Goal: Communication & Community: Answer question/provide support

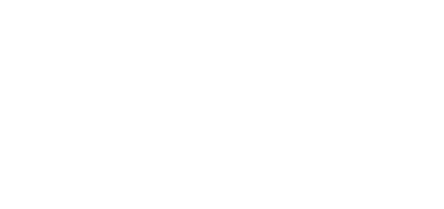
select select "message"
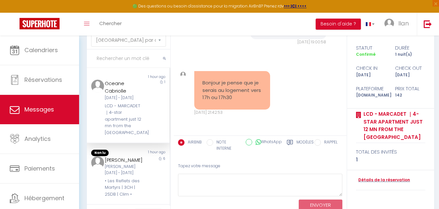
scroll to position [897, 0]
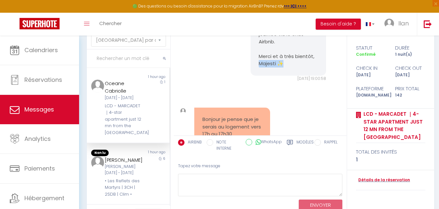
drag, startPoint x: 285, startPoint y: 123, endPoint x: 254, endPoint y: 123, distance: 31.2
click at [254, 75] on div "Bonjour Oceane, Pourriez-vous nous confirmer votre heure d’arrivée au logement …" at bounding box center [289, 20] width 76 height 112
copy pre "Majesti ✨"
click at [122, 164] on div "[PERSON_NAME]" at bounding box center [125, 160] width 40 height 8
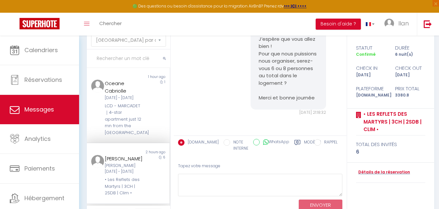
scroll to position [120, 0]
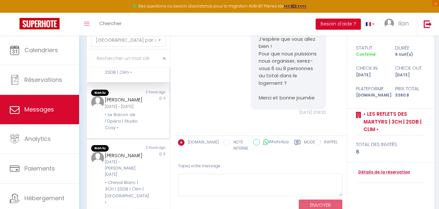
click at [135, 110] on div "Dim [DATE] - Jeu [DATE]" at bounding box center [125, 106] width 40 height 6
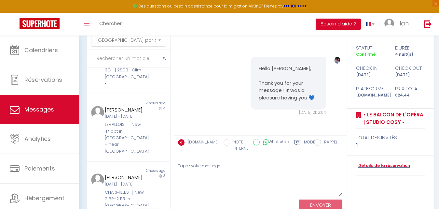
scroll to position [241, 0]
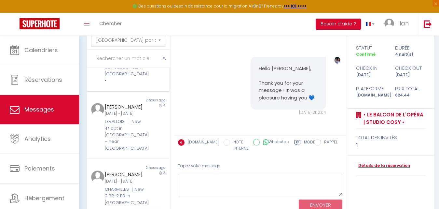
click at [149, 84] on div "3" at bounding box center [159, 57] width 21 height 54
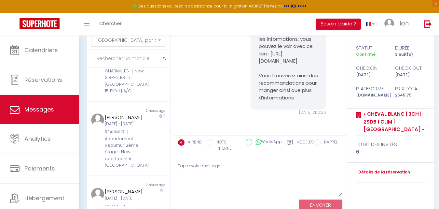
scroll to position [360, 0]
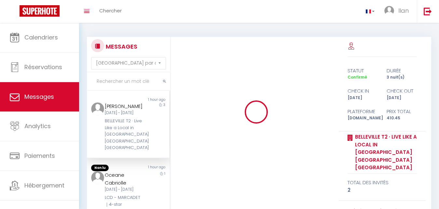
select select "message"
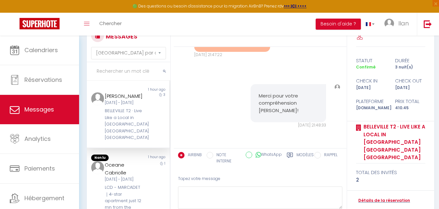
scroll to position [23, 0]
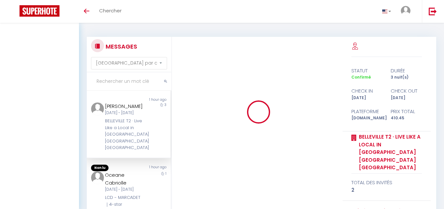
select select "message"
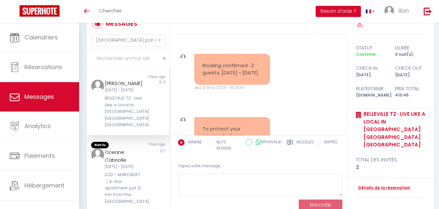
scroll to position [6901, 0]
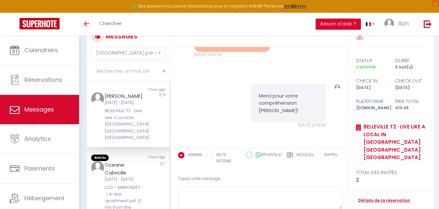
click at [140, 178] on div "[DATE] - [DATE]" at bounding box center [125, 179] width 40 height 6
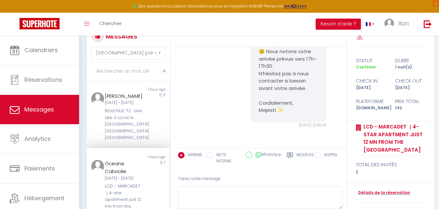
scroll to position [120, 0]
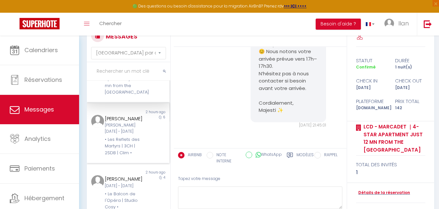
click at [153, 149] on div "6" at bounding box center [159, 136] width 21 height 42
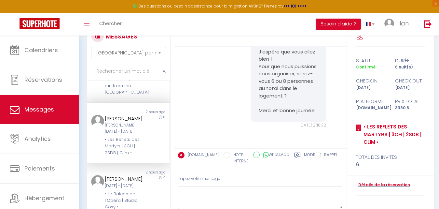
scroll to position [241, 0]
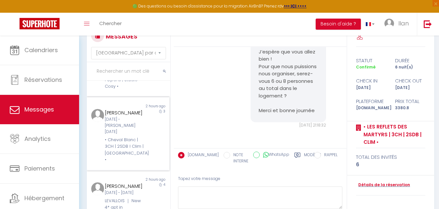
click at [149, 163] on div "3" at bounding box center [159, 136] width 21 height 54
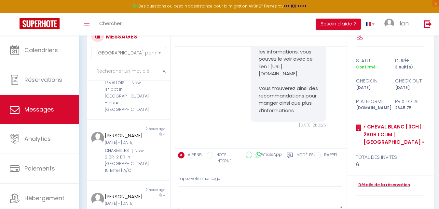
scroll to position [361, 0]
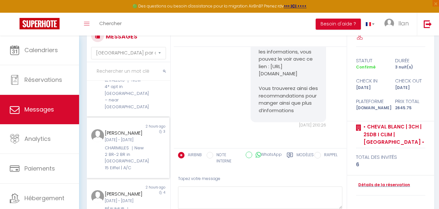
click at [149, 171] on div "3" at bounding box center [159, 150] width 21 height 42
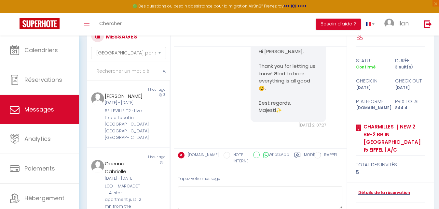
scroll to position [120, 0]
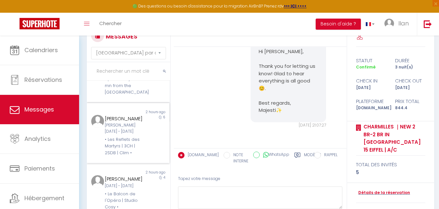
click at [164, 163] on div "Non lu 2 hours ago Clarisse Rodrigues Pereira Sam 11 Oct - Ven 17 Oct • Les Ref…" at bounding box center [128, 133] width 83 height 61
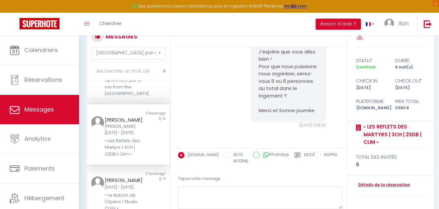
scroll to position [6, 0]
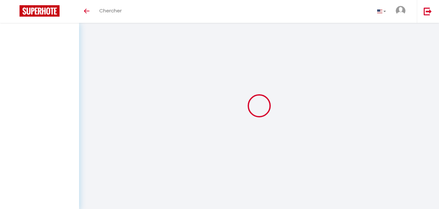
select select "message"
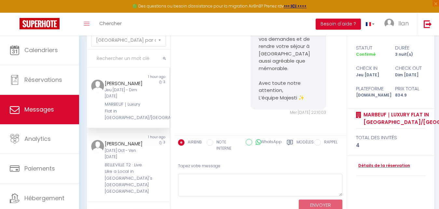
scroll to position [23, 0]
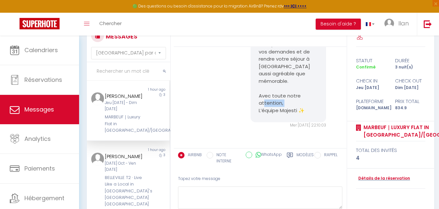
drag, startPoint x: 306, startPoint y: 107, endPoint x: 279, endPoint y: 112, distance: 27.4
copy pre "Majesti ✨"
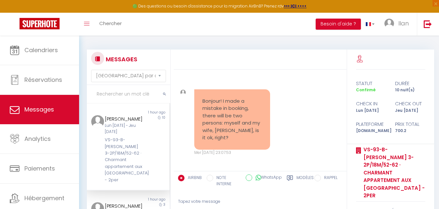
select select "message"
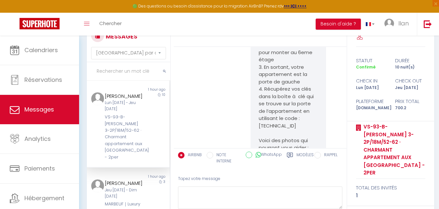
scroll to position [1346, 0]
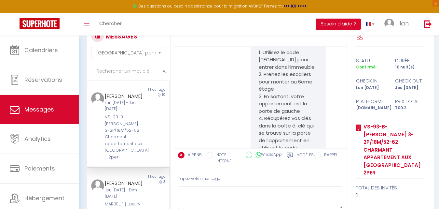
click at [135, 199] on div "Jeu [DATE] - Dim [DATE]" at bounding box center [125, 193] width 40 height 12
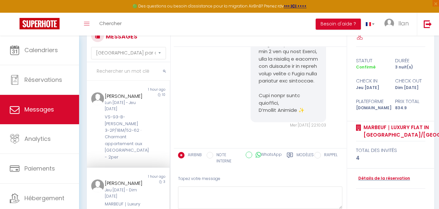
scroll to position [451, 0]
drag, startPoint x: 308, startPoint y: 115, endPoint x: 277, endPoint y: 114, distance: 31.6
copy pre "Majesti ✨"
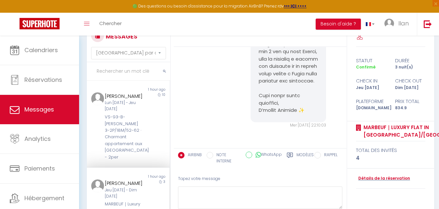
drag, startPoint x: 302, startPoint y: 108, endPoint x: 279, endPoint y: 111, distance: 23.6
copy pre "ajesti ✨"
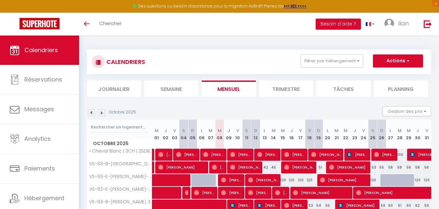
scroll to position [224, 0]
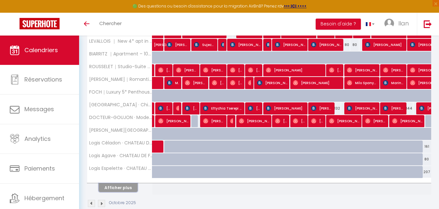
click at [113, 190] on button "Afficher plus" at bounding box center [118, 187] width 39 height 9
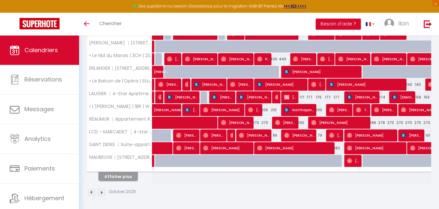
scroll to position [490, 0]
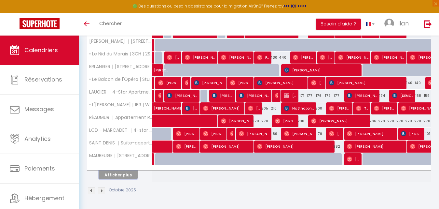
click at [110, 174] on button "Afficher plus" at bounding box center [118, 174] width 39 height 9
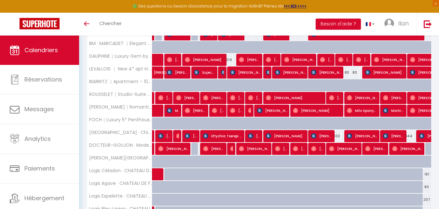
scroll to position [0, 0]
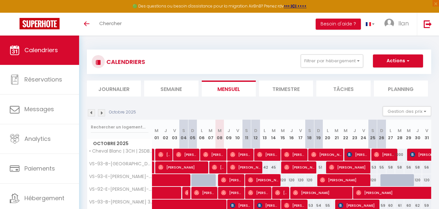
click at [99, 111] on img at bounding box center [101, 112] width 7 height 7
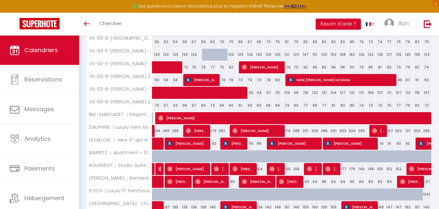
scroll to position [132, 0]
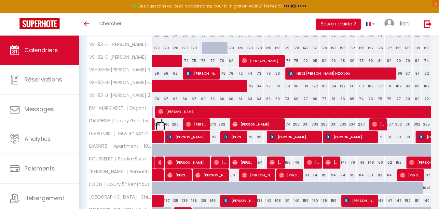
click at [158, 125] on link at bounding box center [160, 126] width 9 height 9
type input "266"
type input "Sam 01 Novembre 2025"
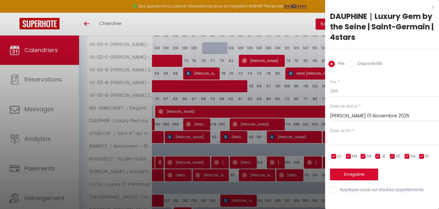
click at [158, 125] on div at bounding box center [219, 104] width 439 height 209
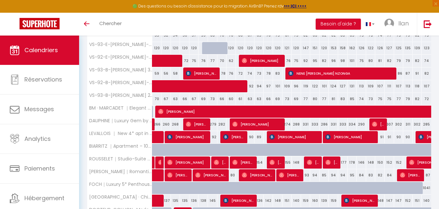
click at [166, 125] on div "260" at bounding box center [165, 124] width 9 height 12
type input "260"
type input "Dim 02 Novembre 2025"
type input "Lun 03 Novembre 2025"
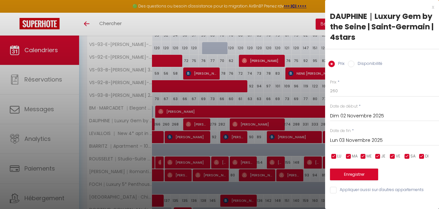
click at [166, 125] on div at bounding box center [219, 104] width 439 height 209
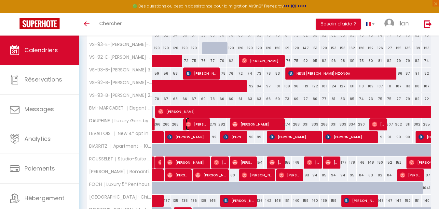
click at [189, 122] on img at bounding box center [188, 123] width 5 height 5
select select "OK"
select select "0"
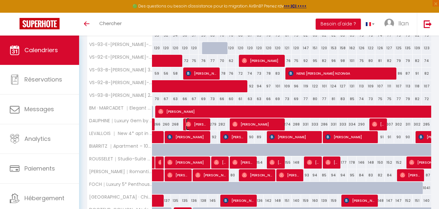
select select "1"
select select
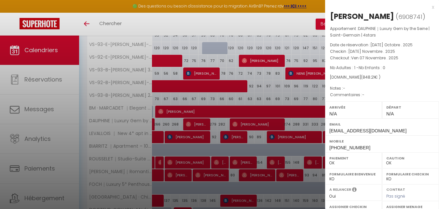
click at [208, 122] on div at bounding box center [219, 104] width 439 height 209
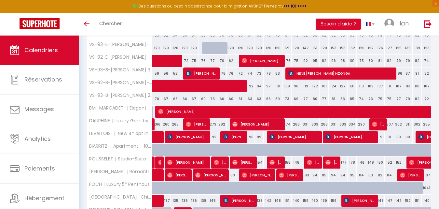
click at [213, 123] on div "279" at bounding box center [212, 124] width 9 height 12
type input "279"
type input "Ven 07 Novembre 2025"
type input "Sam 08 Novembre 2025"
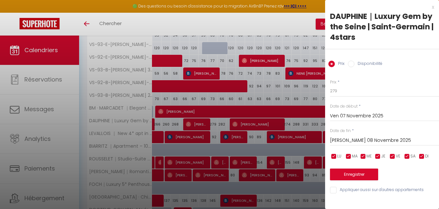
click at [213, 123] on div at bounding box center [219, 104] width 439 height 209
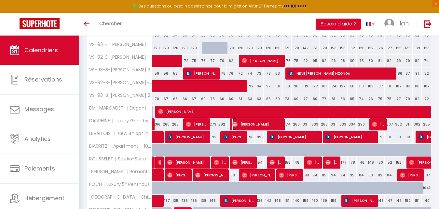
click at [236, 123] on img at bounding box center [234, 123] width 5 height 5
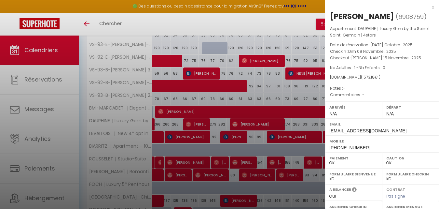
click at [236, 123] on div at bounding box center [219, 104] width 439 height 209
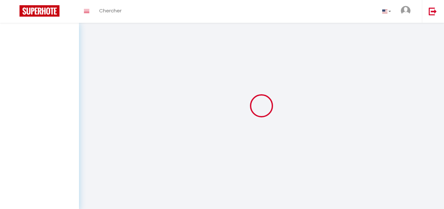
select select "message"
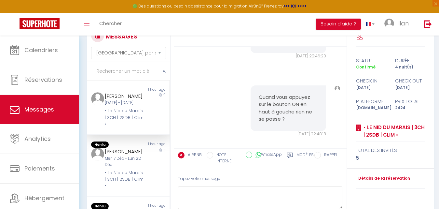
scroll to position [3362, 0]
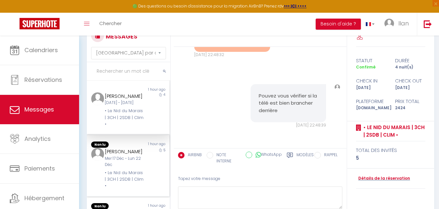
click at [143, 185] on div "Dean Pregerson Mer 17 Déc - Lun 22 Déc • Le Nid du Marais | 3CH | 2SDB | Clim •" at bounding box center [125, 168] width 48 height 42
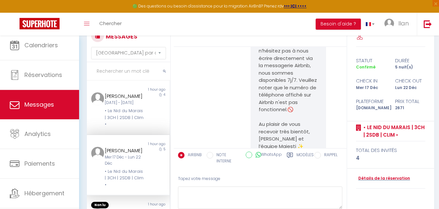
scroll to position [313, 0]
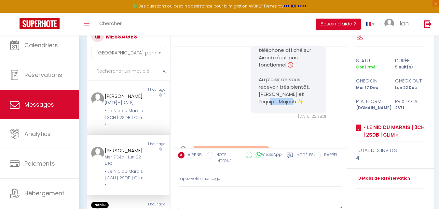
drag, startPoint x: 296, startPoint y: 116, endPoint x: 257, endPoint y: 108, distance: 39.8
copy pre "sti ✨"
drag, startPoint x: 256, startPoint y: 89, endPoint x: 303, endPoint y: 91, distance: 47.2
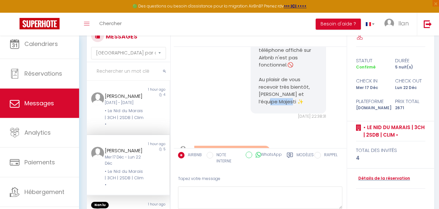
drag, startPoint x: 282, startPoint y: 109, endPoint x: 256, endPoint y: 108, distance: 26.1
copy pre "sti ✨"
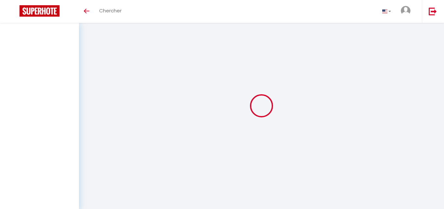
select select "message"
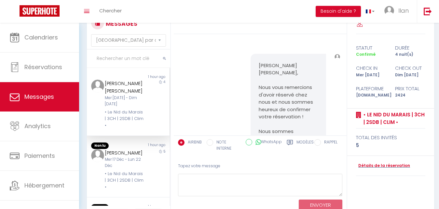
scroll to position [4080, 0]
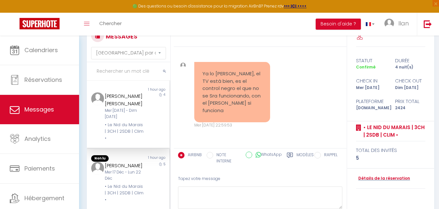
click at [153, 169] on div "5" at bounding box center [159, 182] width 21 height 42
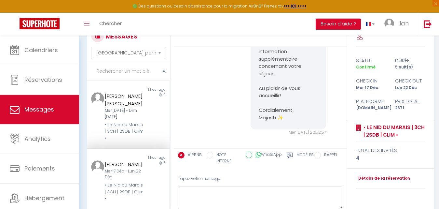
scroll to position [120, 0]
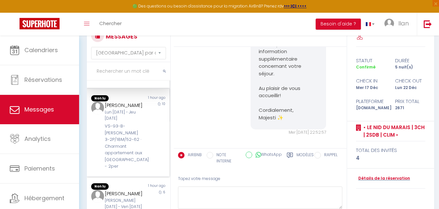
click at [143, 139] on div "Артур Хабибулин Lun 29 Sep - Jeu 09 Oct VS-93-B-GARIBALDI-AGGOUNE 3-2P/18M/52-6…" at bounding box center [125, 135] width 48 height 68
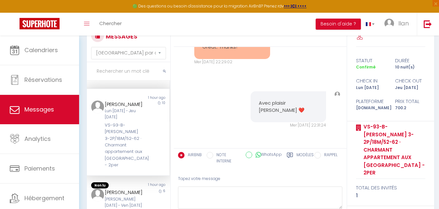
scroll to position [241, 0]
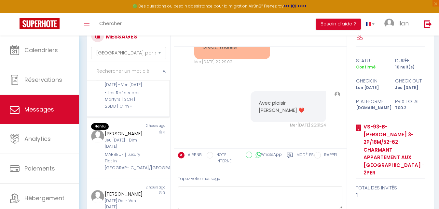
click at [153, 109] on div "6" at bounding box center [159, 89] width 21 height 42
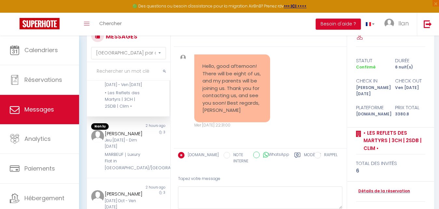
scroll to position [2741, 0]
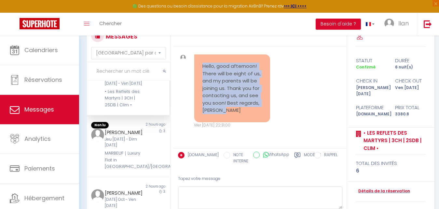
drag, startPoint x: 245, startPoint y: 111, endPoint x: 201, endPoint y: 68, distance: 61.4
click at [201, 68] on div "Hello, good afternoon! There will be eight of us, and my parents will be joinin…" at bounding box center [232, 88] width 76 height 68
copy pre "Hello, good afternoon! There will be eight of us, and my parents will be joinin…"
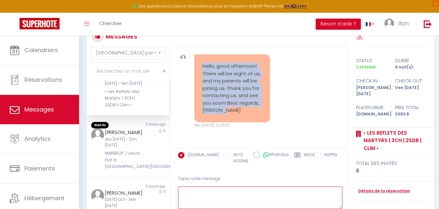
click at [205, 195] on textarea at bounding box center [260, 197] width 164 height 22
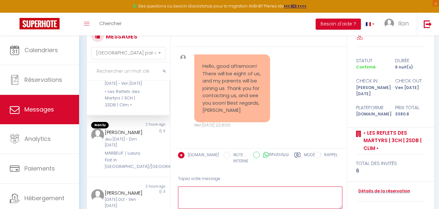
paste textarea "Hello Clarisse, Thank you for your message! Noted, we look forward to welcoming…"
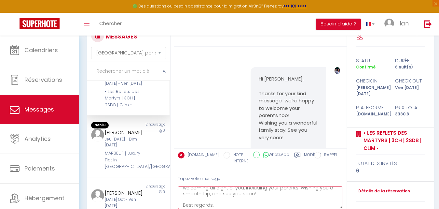
scroll to position [2741, 0]
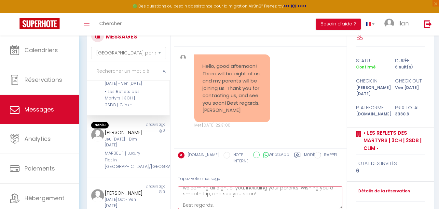
click at [233, 201] on textarea "Hello Clarisse, Thank you for your message! Noted, we look forward to welcoming…" at bounding box center [260, 197] width 164 height 22
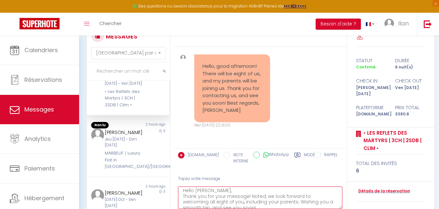
click at [219, 192] on textarea "Hello Clarisse, Thank you for your message! Noted, we look forward to welcoming…" at bounding box center [260, 197] width 164 height 22
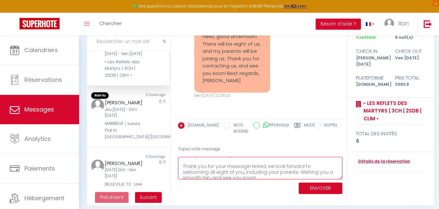
scroll to position [57, 0]
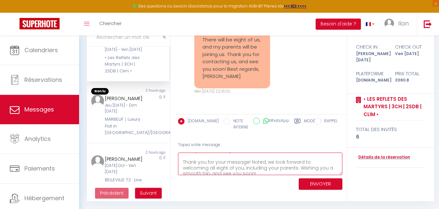
type textarea "Hello Clarisse, Thank you for your message! Noted, we look forward to welcoming…"
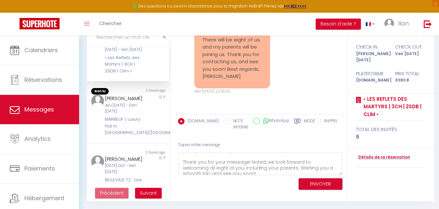
click at [312, 184] on button "ENVOYER" at bounding box center [321, 183] width 44 height 11
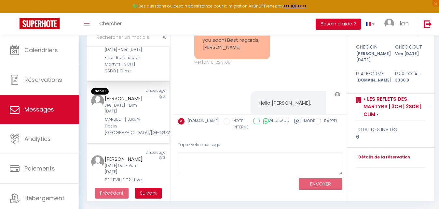
scroll to position [2877, 0]
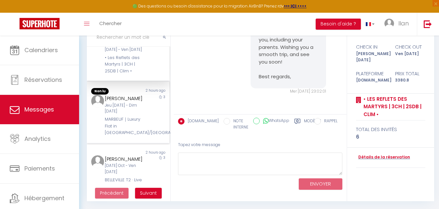
click at [162, 136] on div "3" at bounding box center [159, 115] width 21 height 42
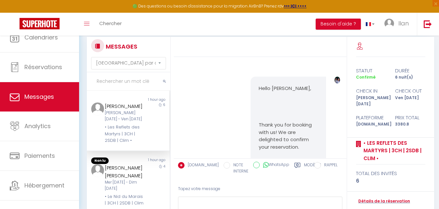
select select "message"
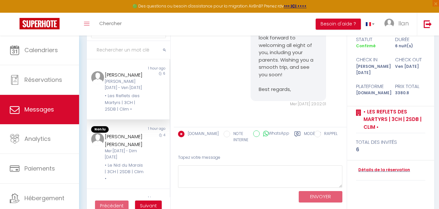
scroll to position [44, 0]
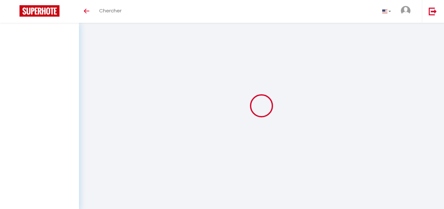
select select "message"
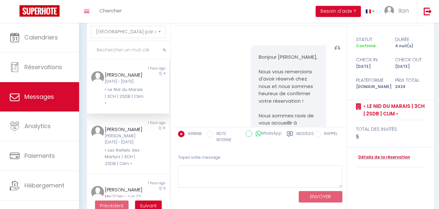
scroll to position [4221, 0]
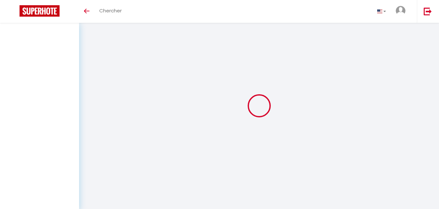
select select "message"
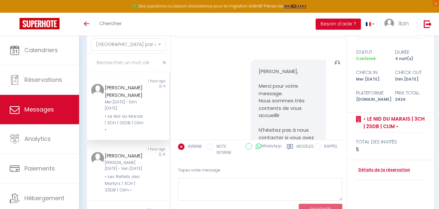
scroll to position [2470, 0]
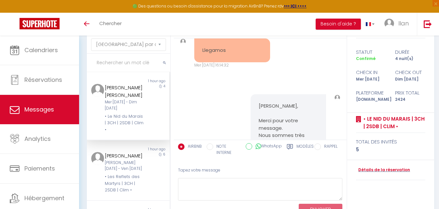
drag, startPoint x: 290, startPoint y: 66, endPoint x: 254, endPoint y: 62, distance: 36.7
copy pre "dialement, Majesti Paris ✨"
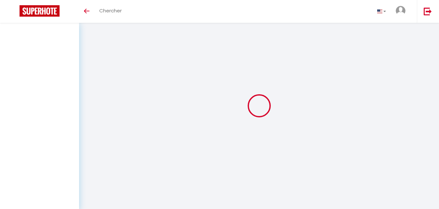
select select "message"
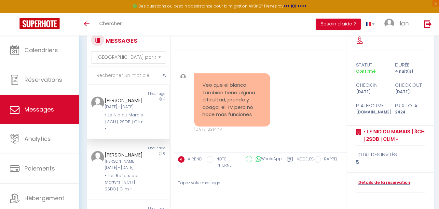
scroll to position [31, 0]
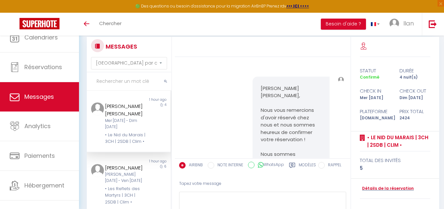
select select "message"
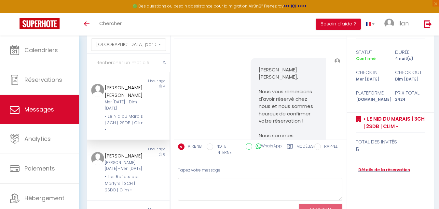
scroll to position [4569, 0]
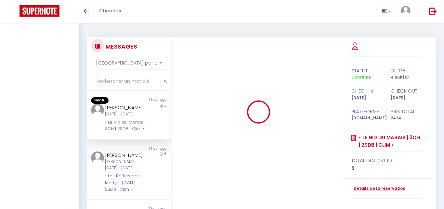
select select "message"
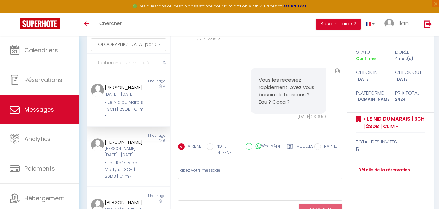
scroll to position [120, 0]
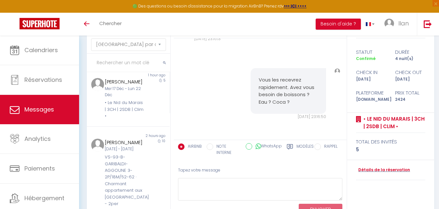
click at [171, 142] on div "MESSAGES Trier par date de réservation Trier par date de message Non lu 1 hour …" at bounding box center [259, 122] width 353 height 208
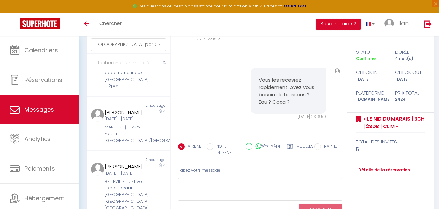
scroll to position [241, 0]
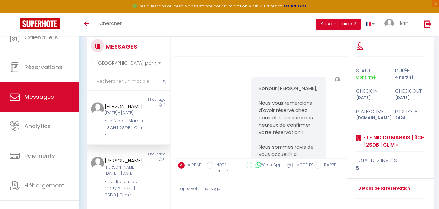
select select "message"
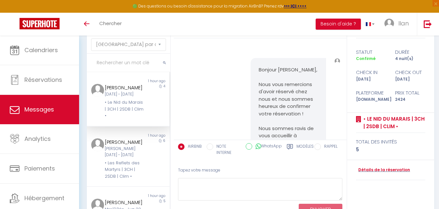
scroll to position [4787, 0]
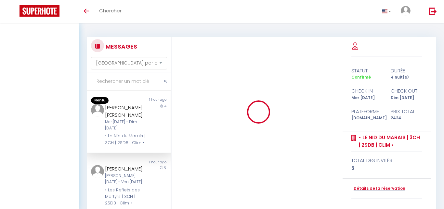
select select "message"
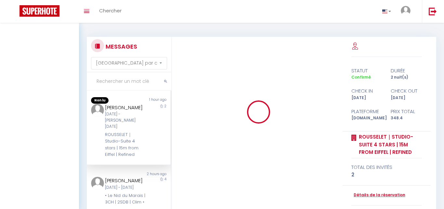
select select "message"
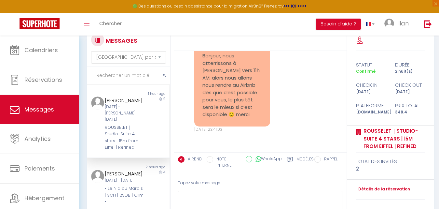
scroll to position [31, 0]
